Goal: Book appointment/travel/reservation

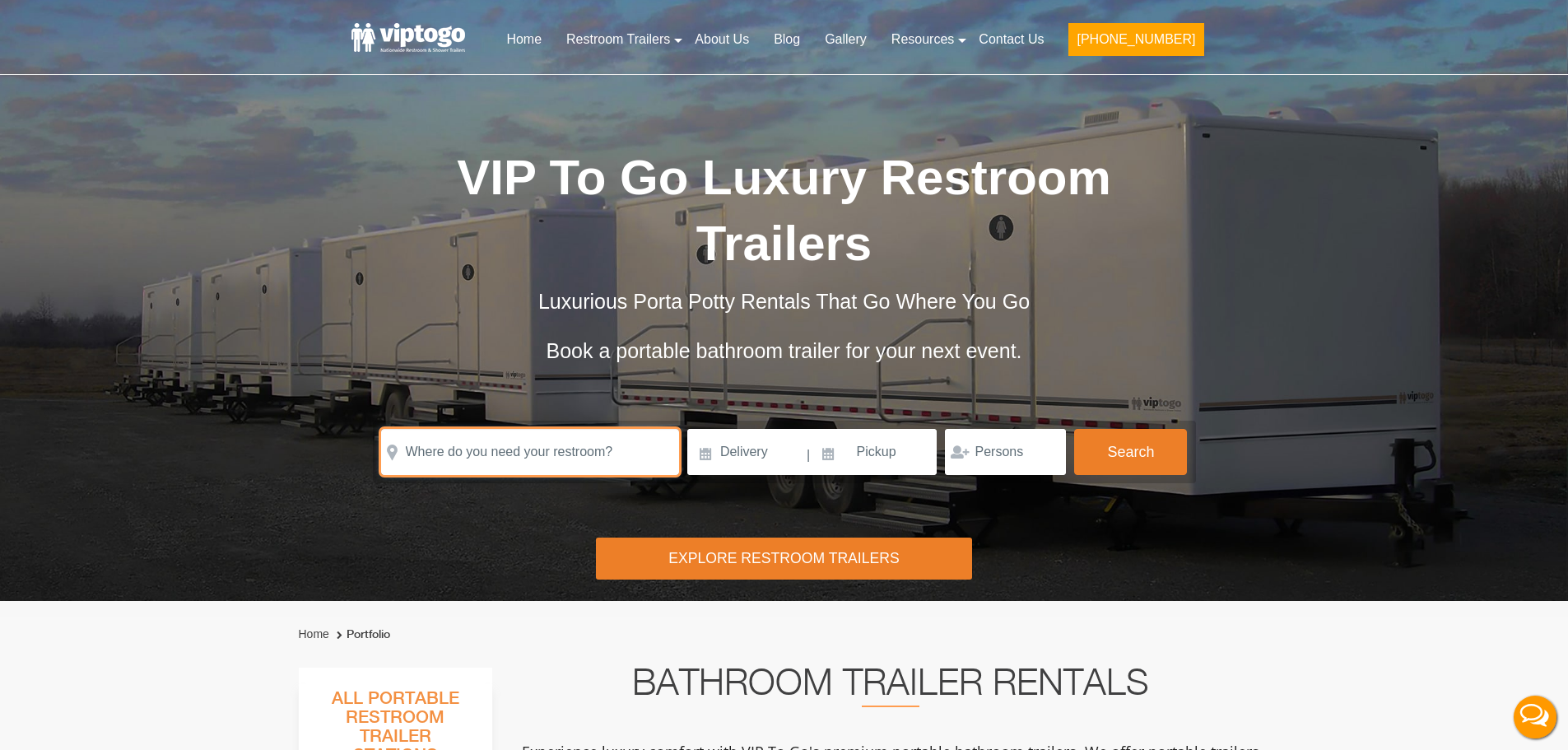
click at [508, 448] on input "text" at bounding box center [530, 452] width 298 height 46
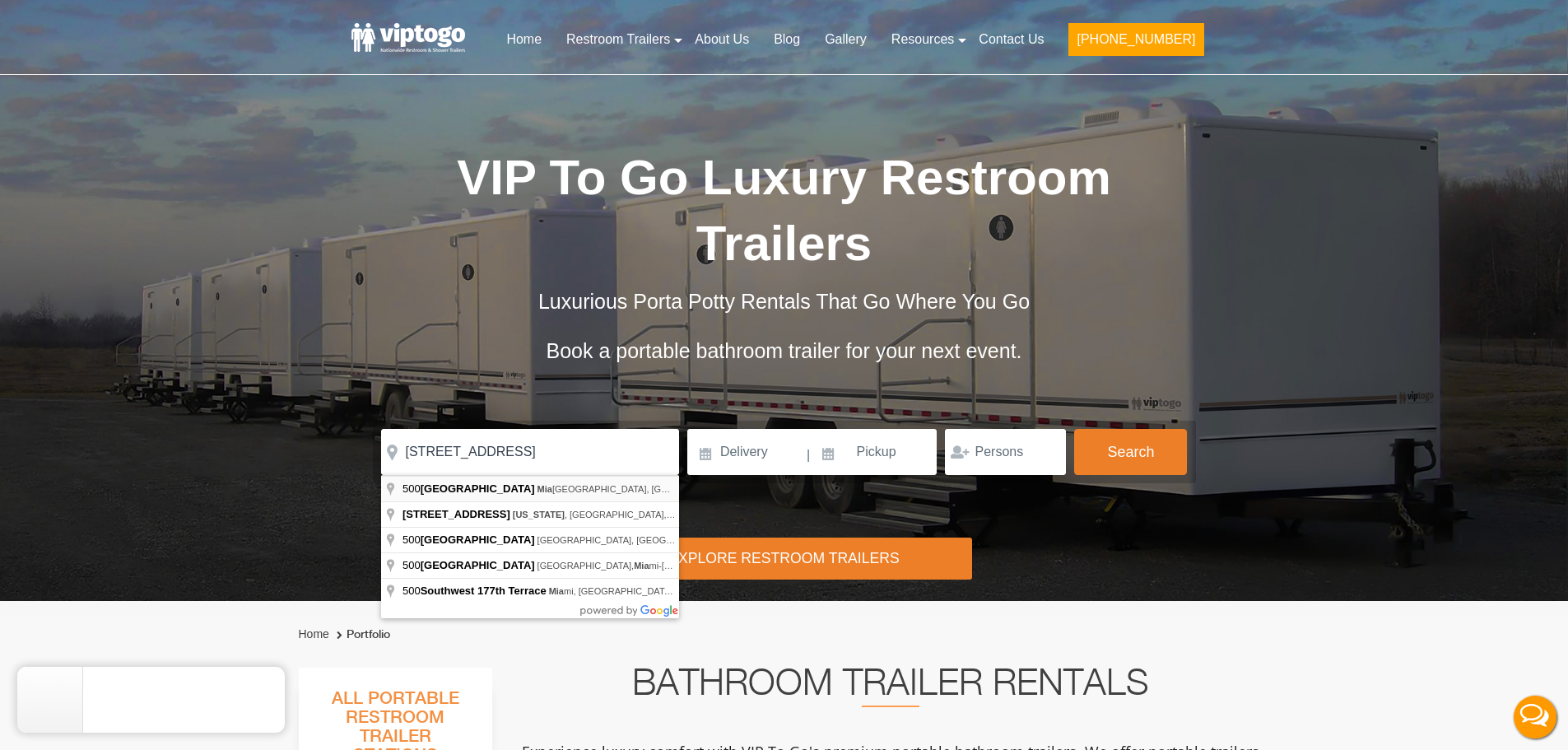
type input "[STREET_ADDRESS]"
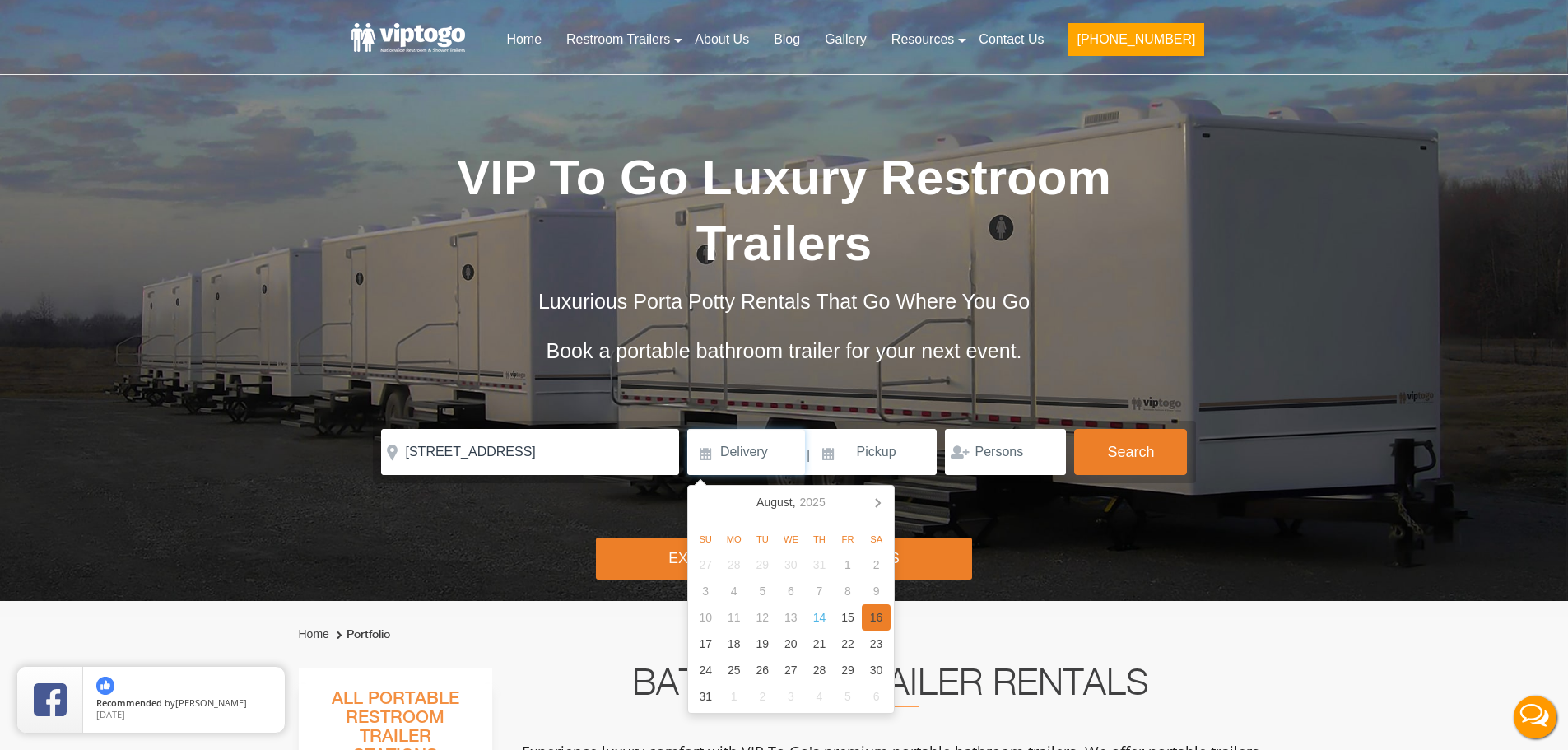
click at [884, 623] on div "16" at bounding box center [875, 617] width 28 height 27
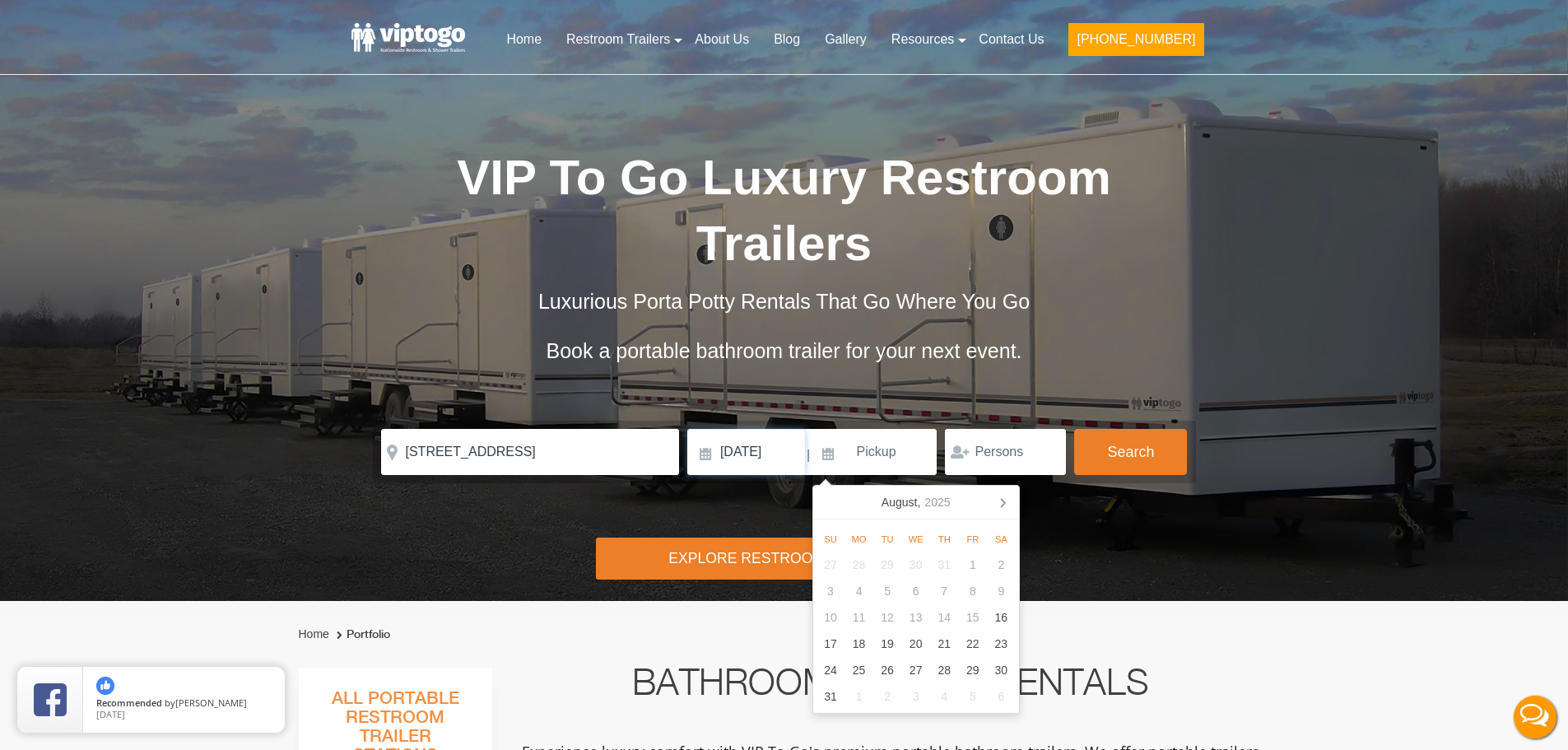
click at [751, 454] on input "[DATE]" at bounding box center [747, 452] width 118 height 46
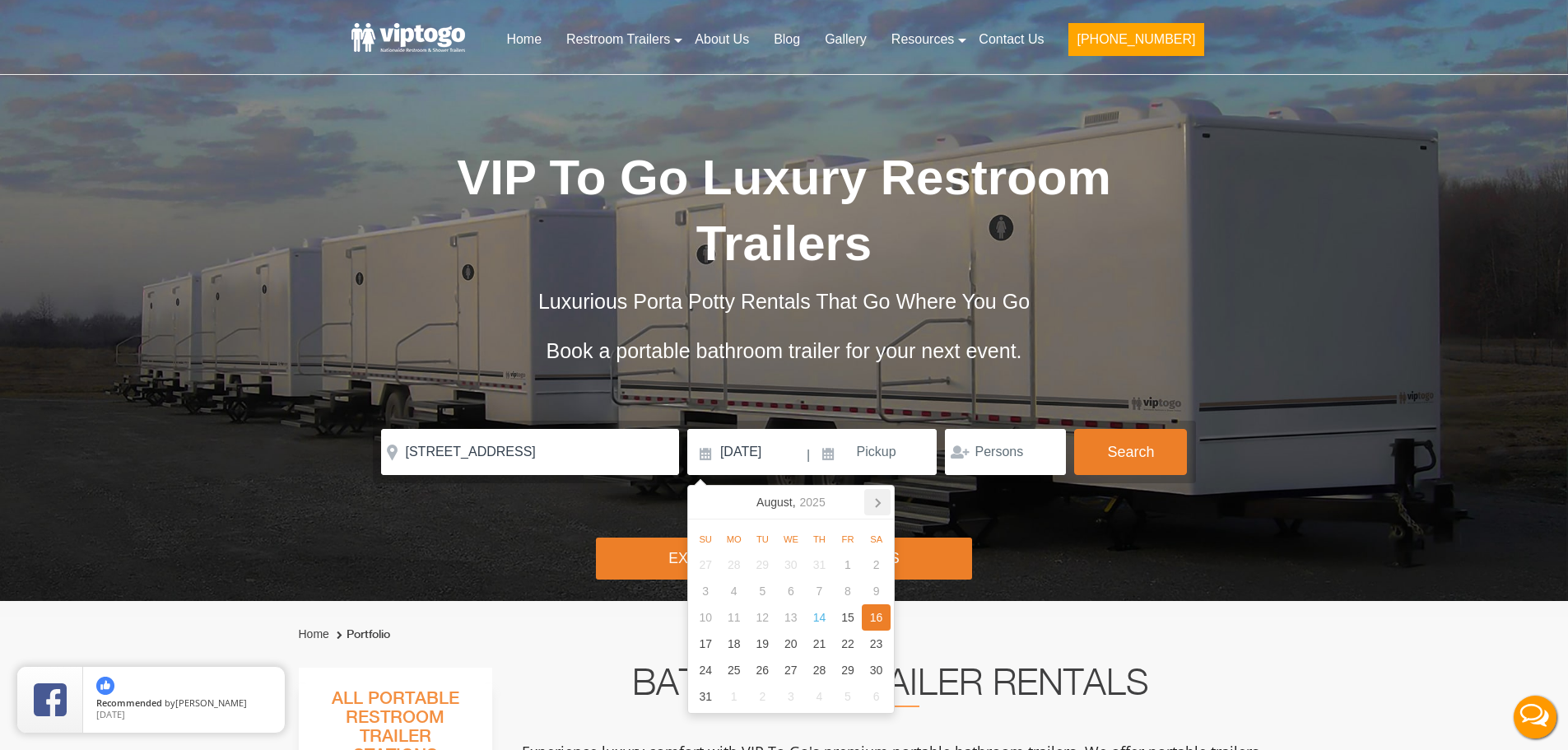
click at [876, 508] on icon at bounding box center [878, 503] width 4 height 8
click at [825, 616] on div "13" at bounding box center [819, 617] width 28 height 27
type input "[DATE]"
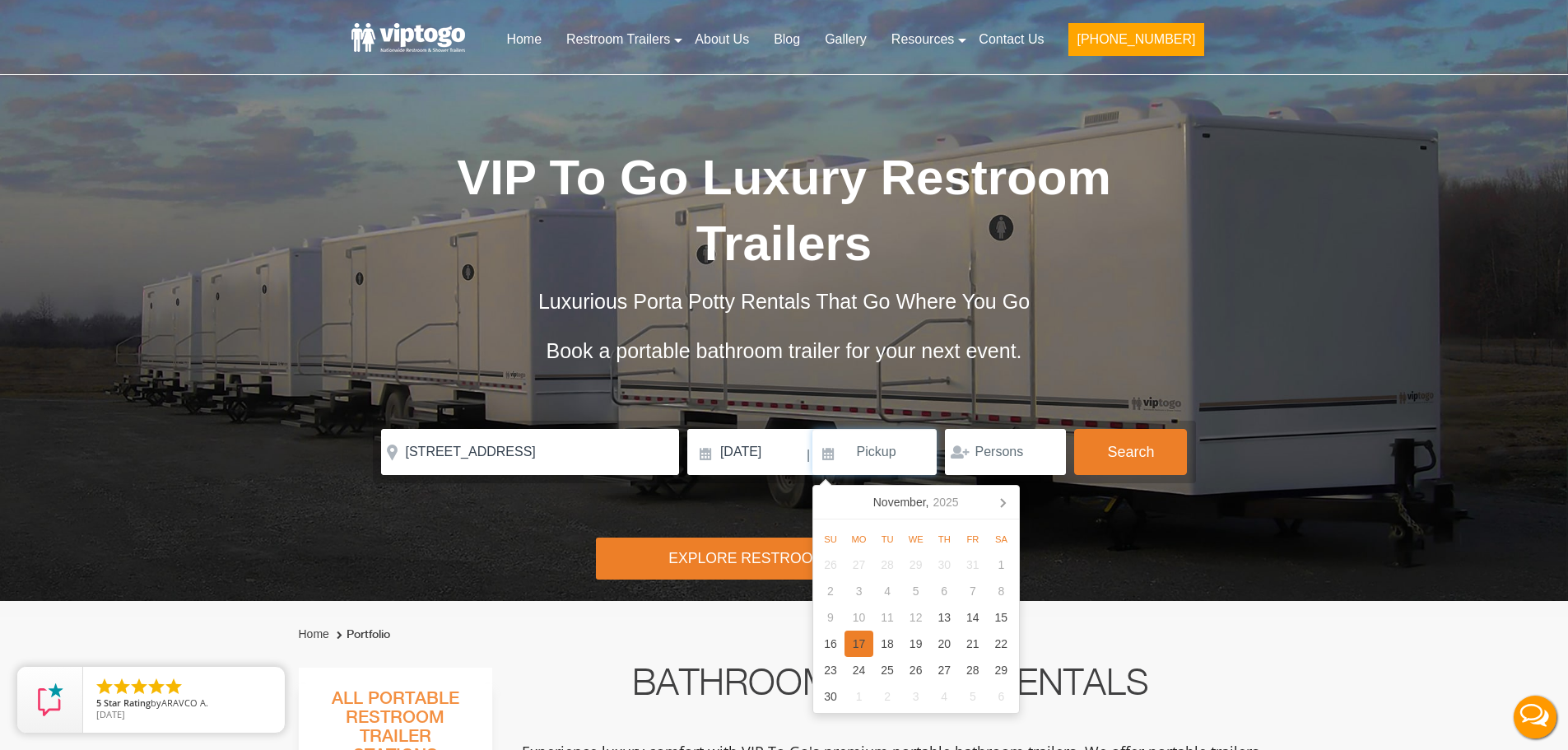
click at [857, 639] on div "17" at bounding box center [859, 644] width 28 height 27
type input "[DATE]"
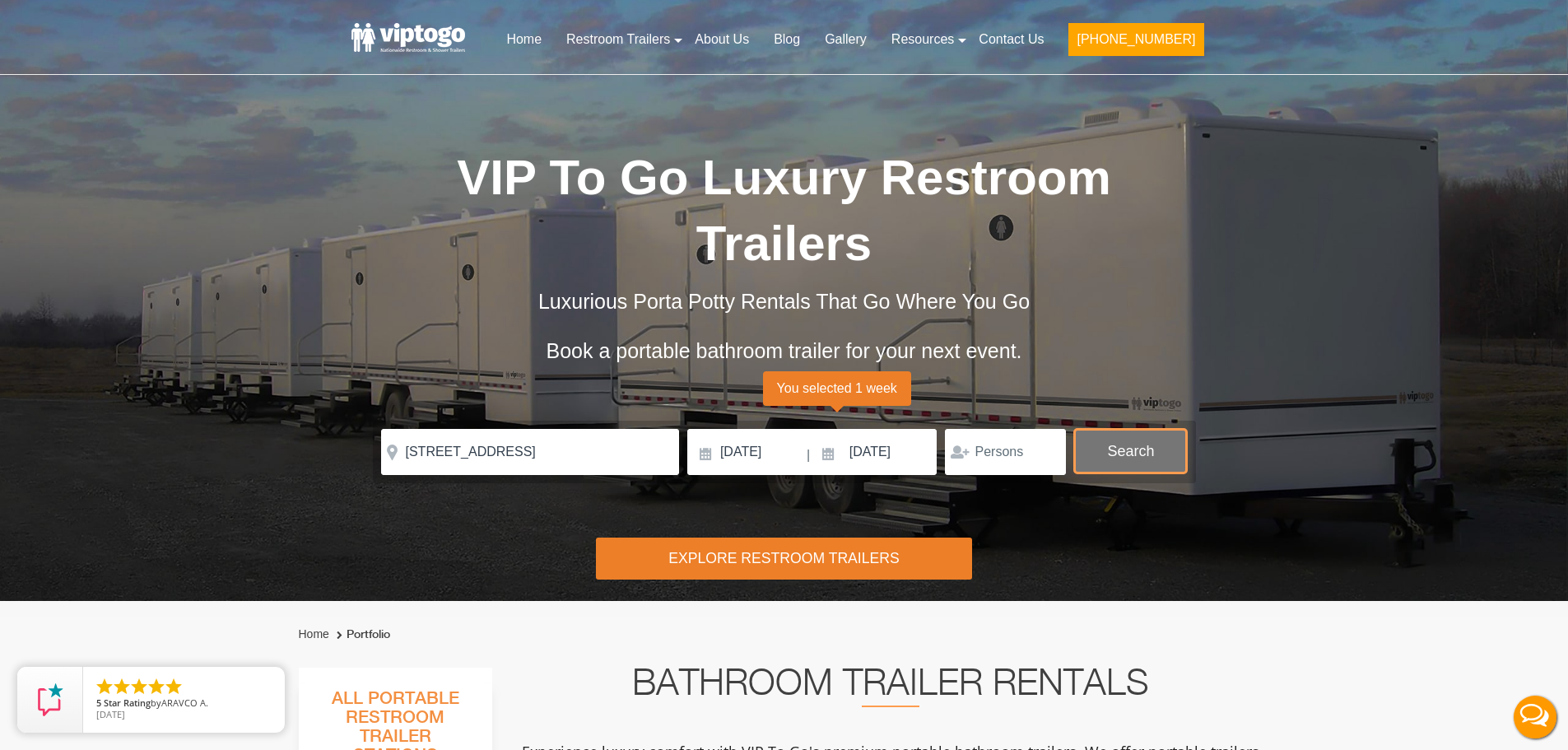
click at [1124, 459] on button "Search" at bounding box center [1130, 451] width 113 height 44
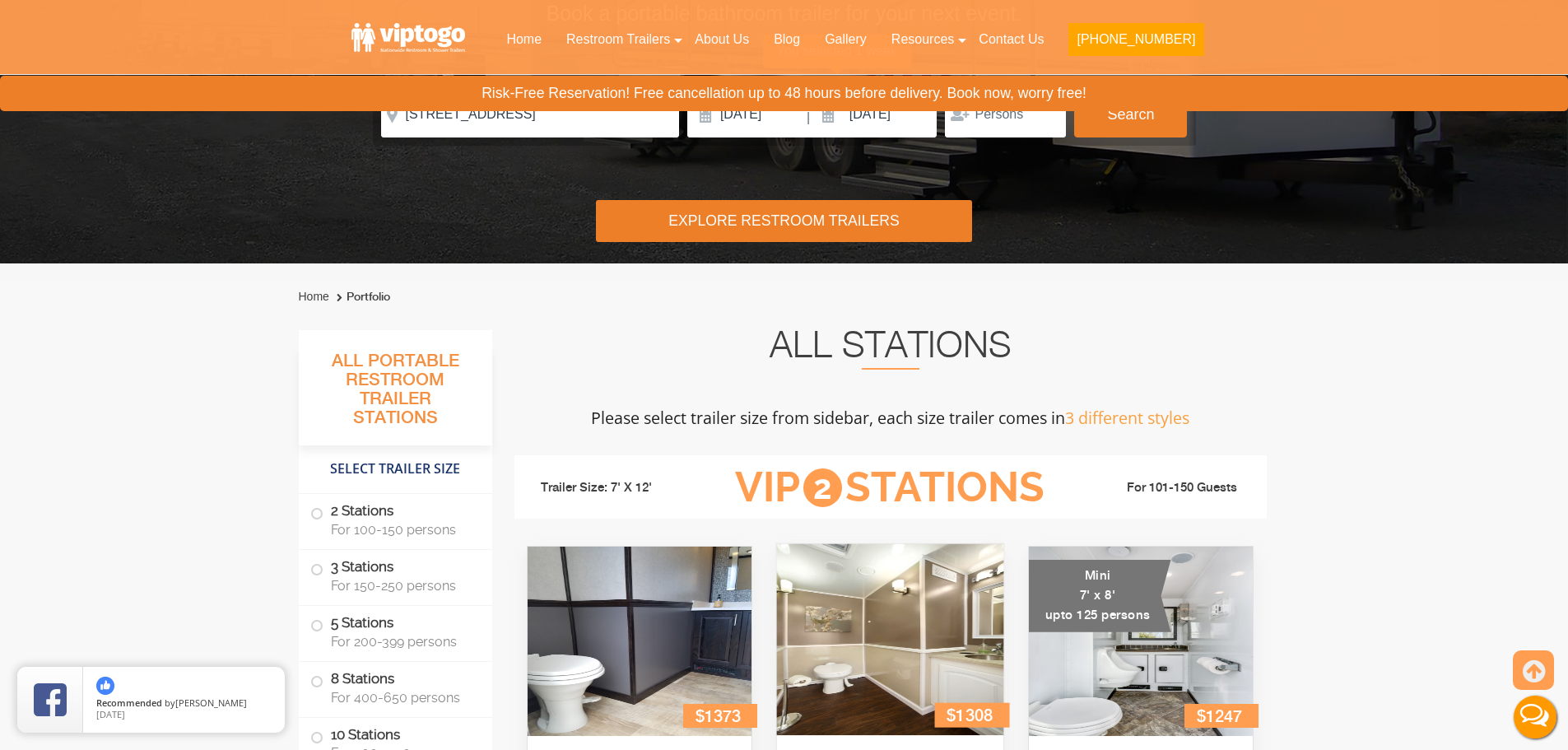
scroll to position [256, 0]
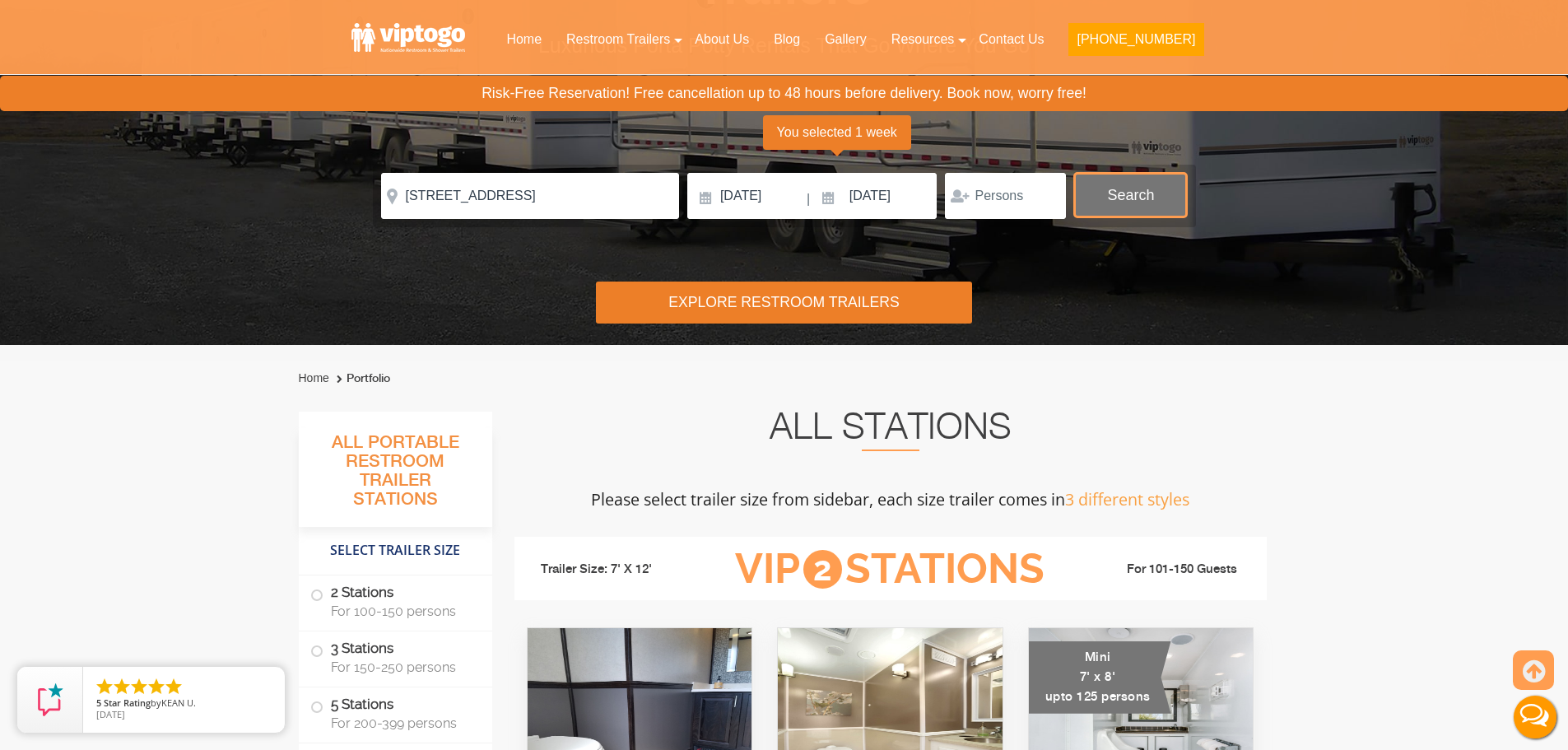
click at [1147, 201] on button "Search" at bounding box center [1130, 194] width 113 height 44
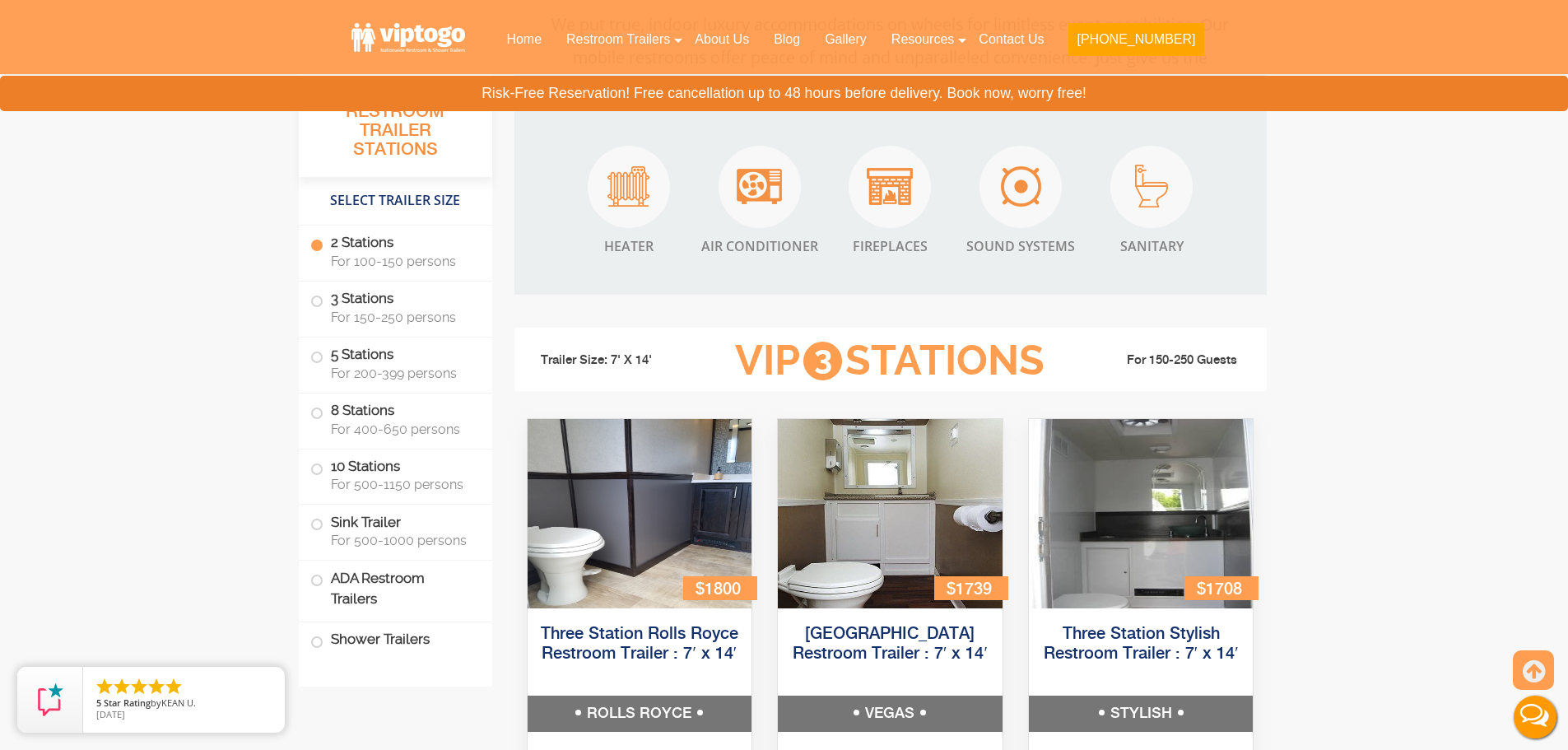
scroll to position [1574, 0]
